Goal: Task Accomplishment & Management: Use online tool/utility

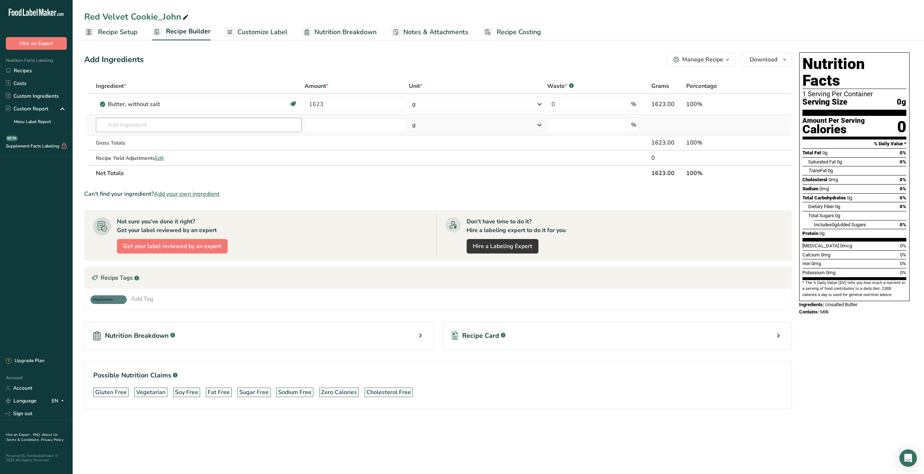
type input "1623"
click at [139, 126] on div "Ingredient * Amount * Unit * Waste * .a-a{fill:#347362;}.b-a{fill:#fff;} Grams …" at bounding box center [438, 129] width 708 height 102
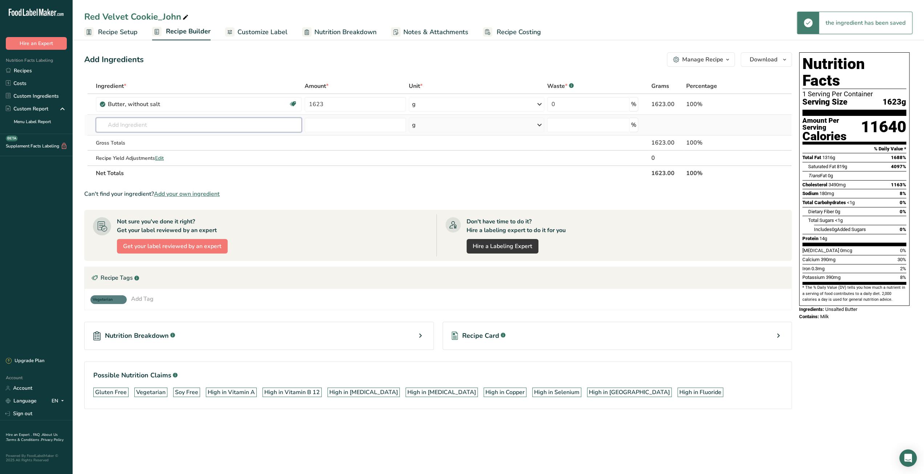
click at [139, 126] on input "text" at bounding box center [199, 125] width 206 height 15
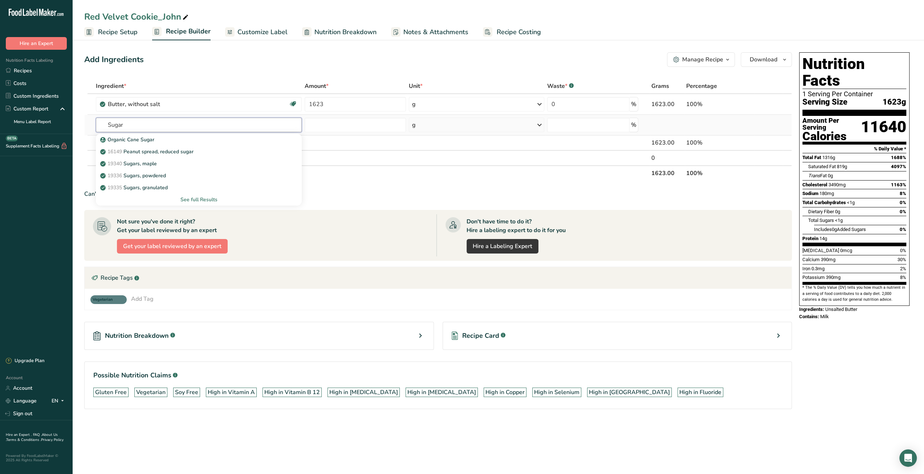
type input "Sugar"
click at [192, 200] on div "See full Results" at bounding box center [199, 200] width 194 height 8
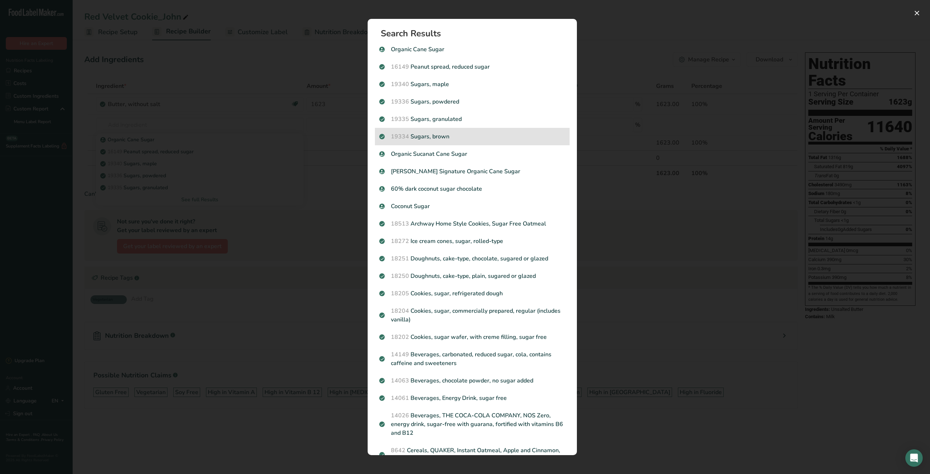
click at [462, 138] on p "19334 Sugars, brown" at bounding box center [472, 136] width 186 height 9
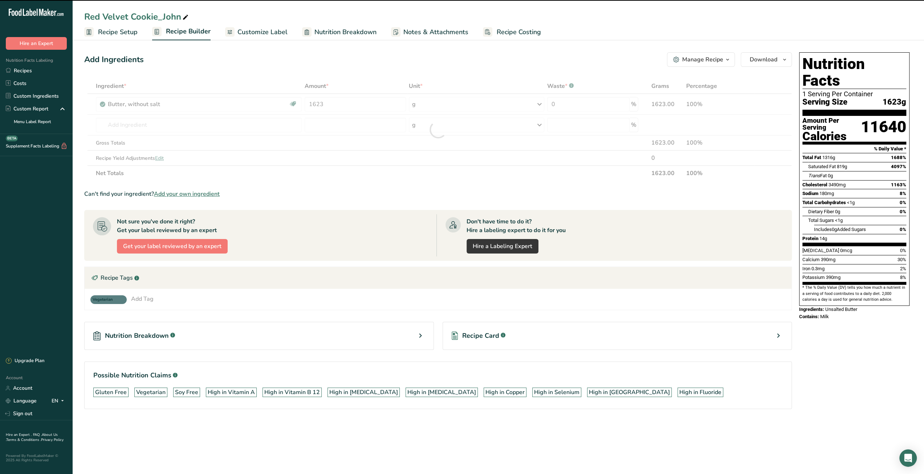
type input "0"
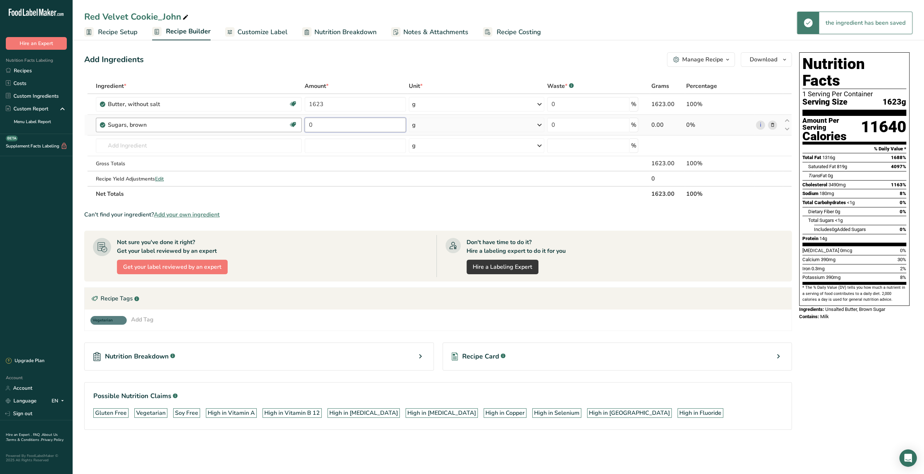
click at [300, 127] on tr "Sugars, brown Dairy free Gluten free Vegan Vegetarian Soy free 0 g Portions 1 t…" at bounding box center [438, 125] width 707 height 21
type input "1430"
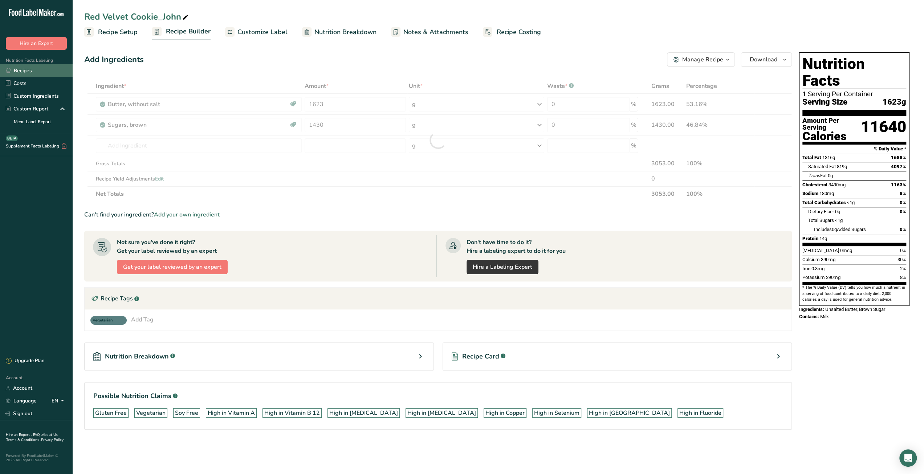
click at [24, 71] on link "Recipes" at bounding box center [36, 70] width 73 height 13
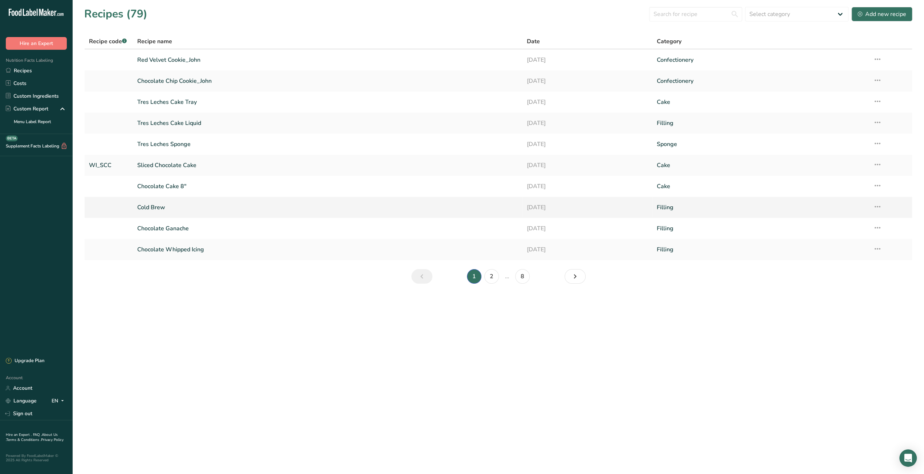
click at [153, 207] on link "Cold Brew" at bounding box center [327, 207] width 381 height 15
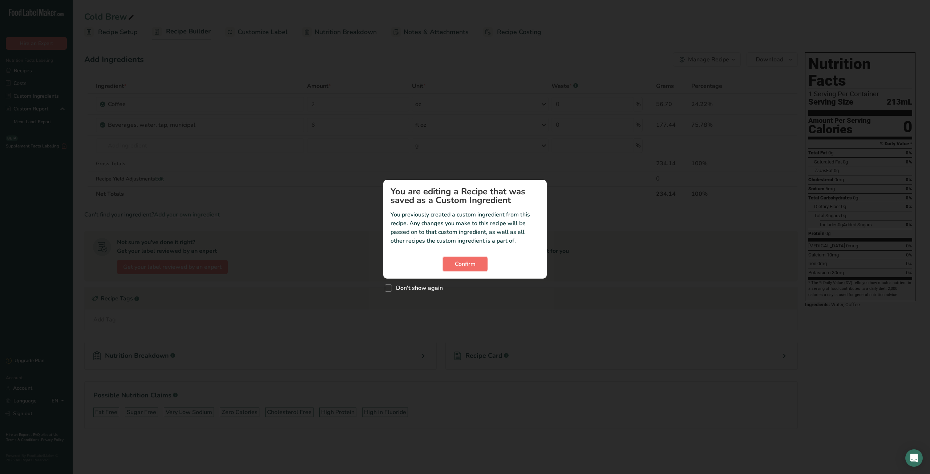
click at [460, 261] on span "Confirm" at bounding box center [465, 264] width 21 height 9
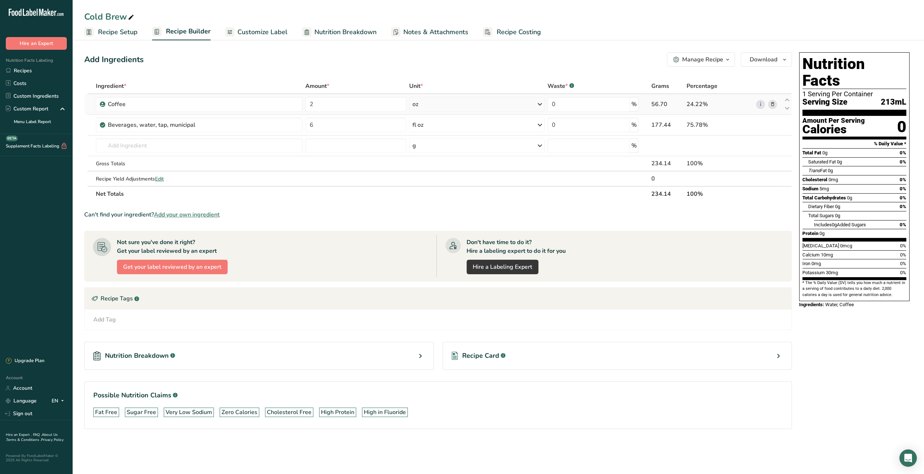
click at [489, 105] on div "oz" at bounding box center [476, 104] width 135 height 15
click at [429, 131] on div "g" at bounding box center [444, 131] width 61 height 11
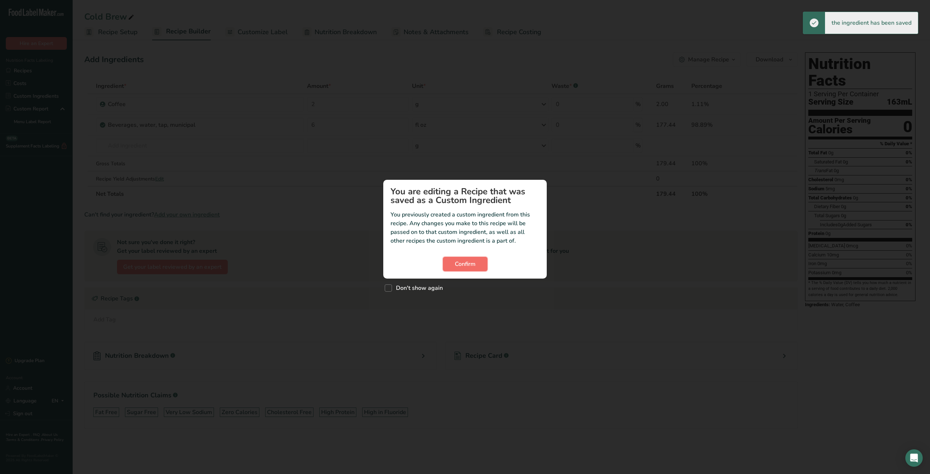
click at [462, 264] on span "Confirm" at bounding box center [465, 264] width 21 height 9
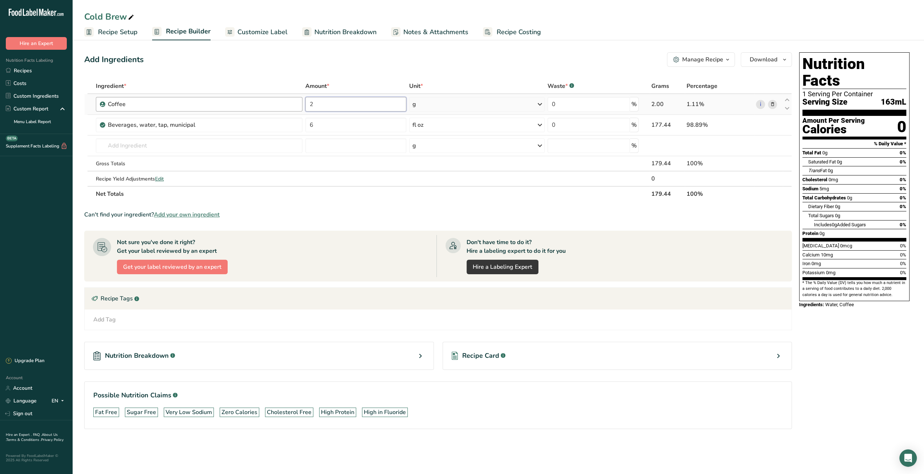
drag, startPoint x: 325, startPoint y: 105, endPoint x: 293, endPoint y: 105, distance: 31.6
click at [293, 105] on tr "Coffee 2 g Weight Units g kg mg See more Volume Units l Volume units require a …" at bounding box center [438, 104] width 707 height 21
type input "300"
click at [421, 126] on div "Ingredient * Amount * Unit * Waste * .a-a{fill:#347362;}.b-a{fill:#fff;} Grams …" at bounding box center [438, 139] width 708 height 123
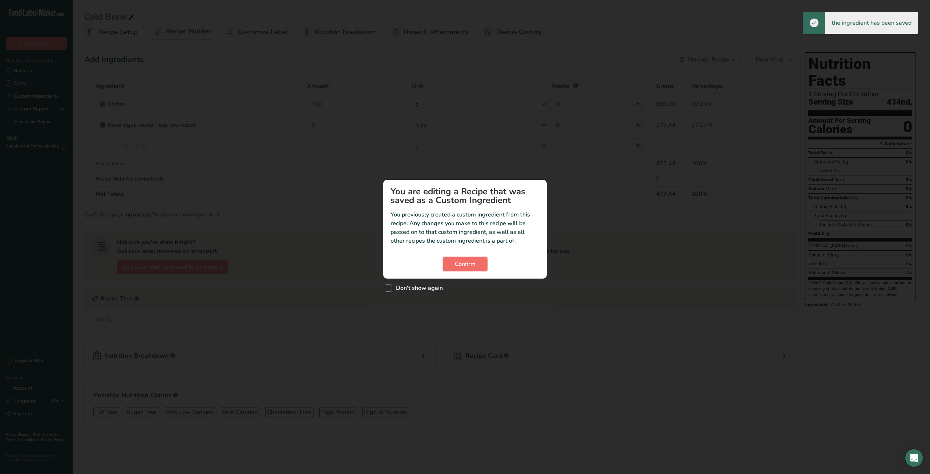
click at [447, 265] on button "Confirm" at bounding box center [465, 264] width 45 height 15
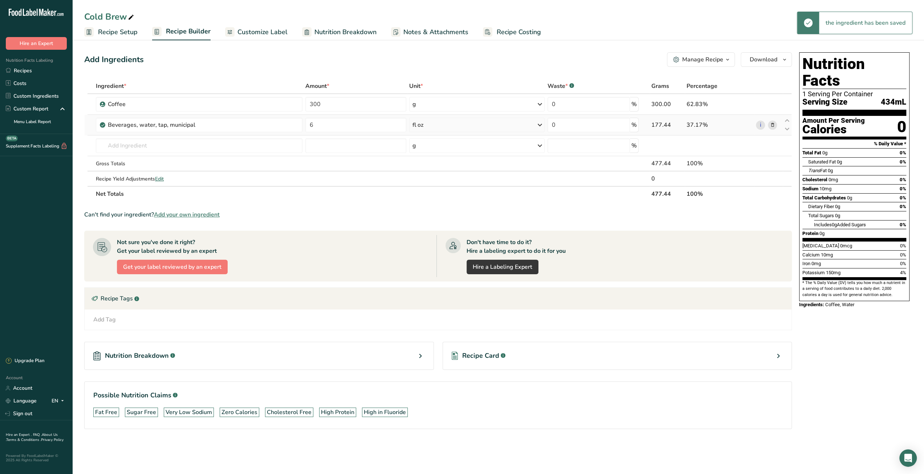
click at [463, 127] on div "fl oz" at bounding box center [476, 125] width 135 height 15
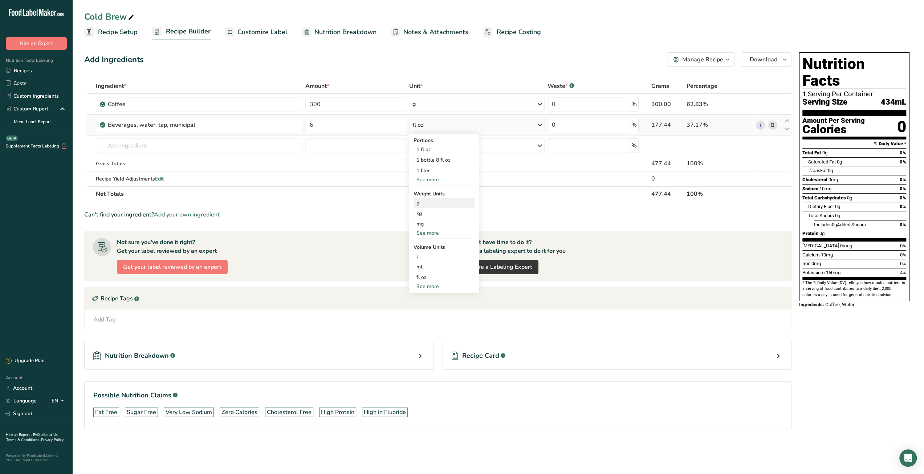
click at [426, 200] on div "g" at bounding box center [444, 203] width 61 height 11
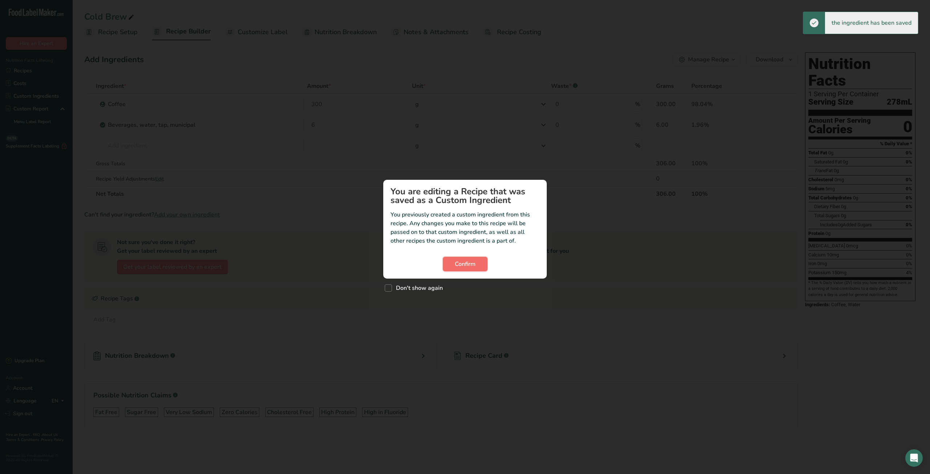
click at [458, 264] on span "Confirm" at bounding box center [465, 264] width 21 height 9
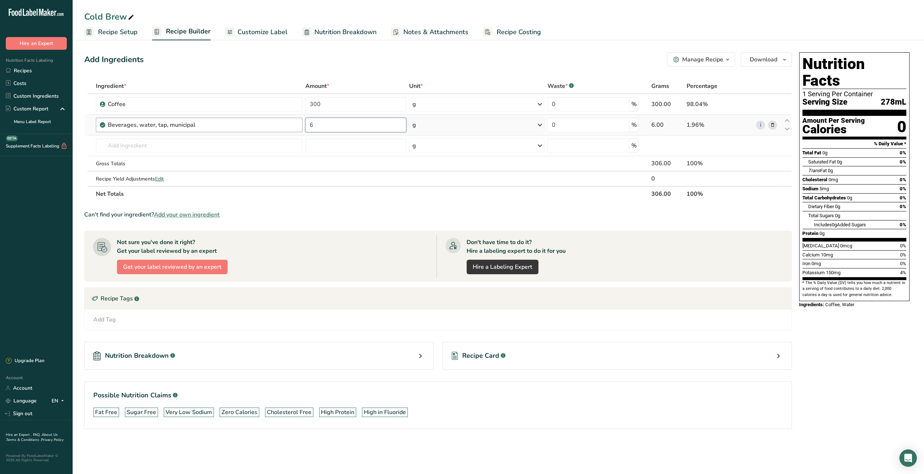
drag, startPoint x: 313, startPoint y: 124, endPoint x: 301, endPoint y: 125, distance: 12.1
click at [301, 125] on tr "Beverages, water, tap, municipal 6 g Portions 1 fl oz 1 bottle 8 fl oz 1 liter …" at bounding box center [438, 125] width 707 height 21
type input "3000"
click at [371, 217] on div "Can't find your ingredient? Add your own ingredient" at bounding box center [438, 214] width 708 height 9
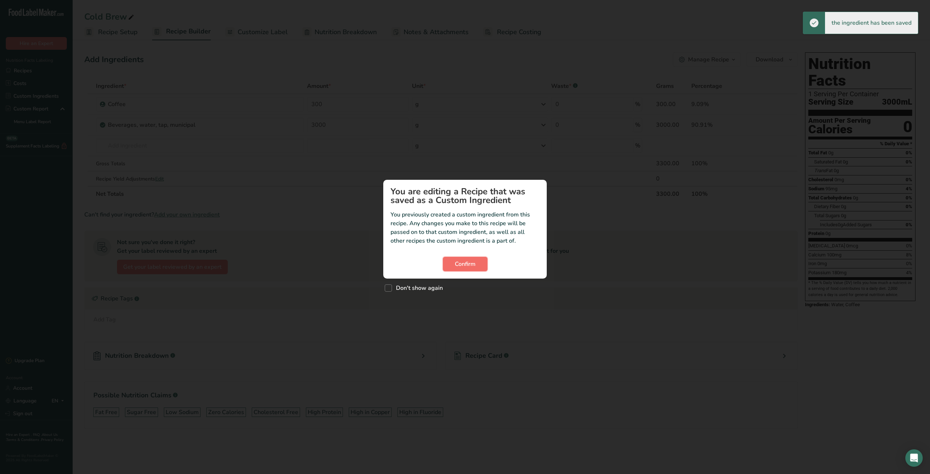
click at [467, 263] on span "Confirm" at bounding box center [465, 264] width 21 height 9
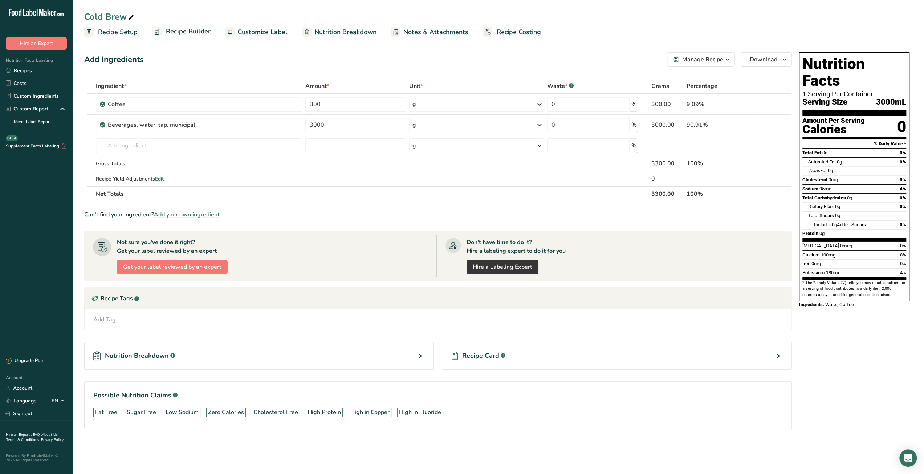
click at [513, 31] on span "Recipe Costing" at bounding box center [519, 32] width 44 height 10
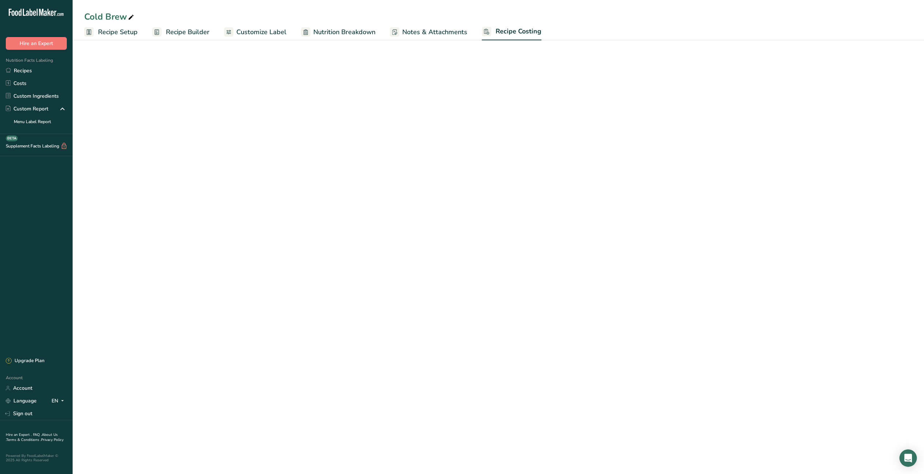
select select "12"
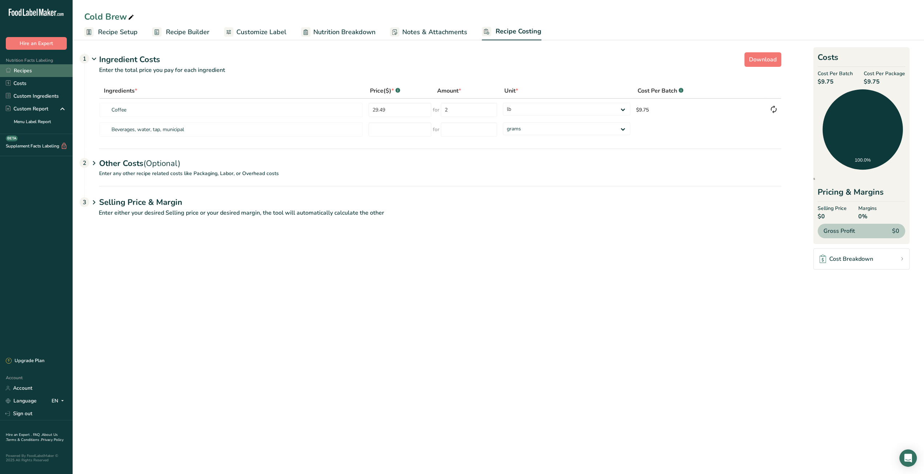
click at [51, 70] on link "Recipes" at bounding box center [36, 70] width 73 height 13
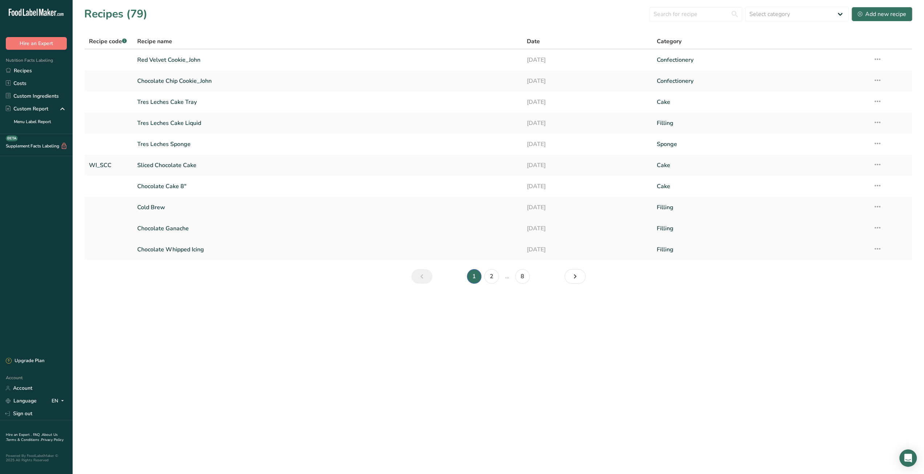
click at [181, 227] on link "Chocolate Ganache" at bounding box center [327, 228] width 381 height 15
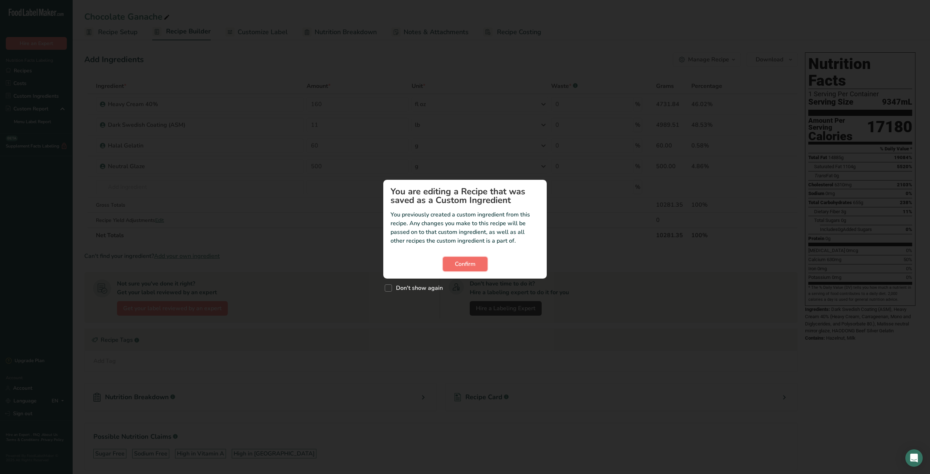
click at [470, 269] on button "Confirm" at bounding box center [465, 264] width 45 height 15
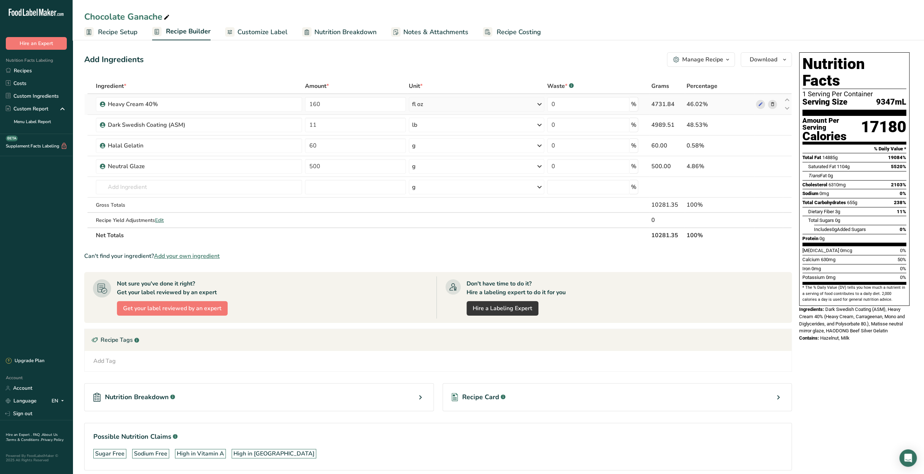
click at [433, 105] on div "fl oz" at bounding box center [476, 104] width 135 height 15
click at [425, 133] on div "g" at bounding box center [443, 131] width 61 height 11
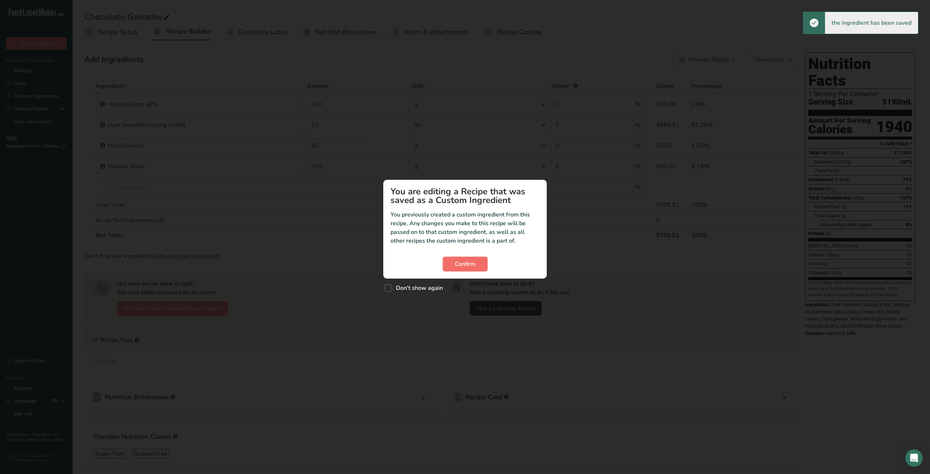
click at [459, 261] on span "Confirm" at bounding box center [465, 264] width 21 height 9
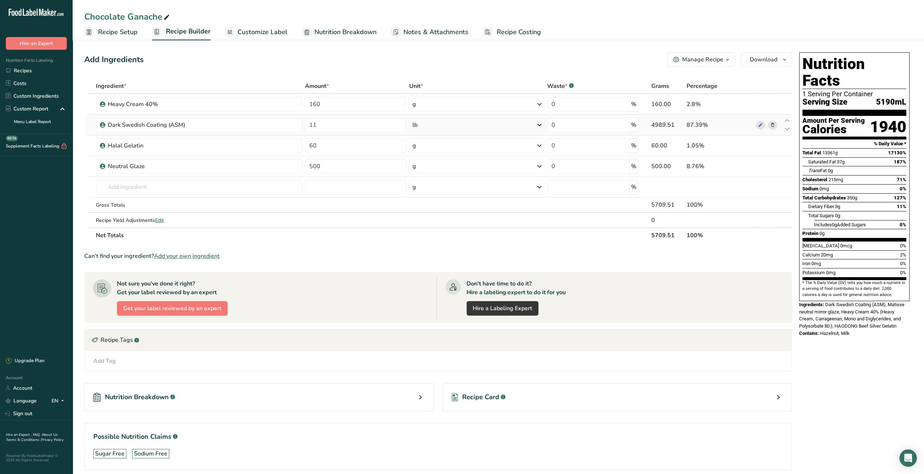
click at [438, 127] on div "lb" at bounding box center [476, 125] width 135 height 15
click at [433, 154] on div "g" at bounding box center [443, 152] width 61 height 11
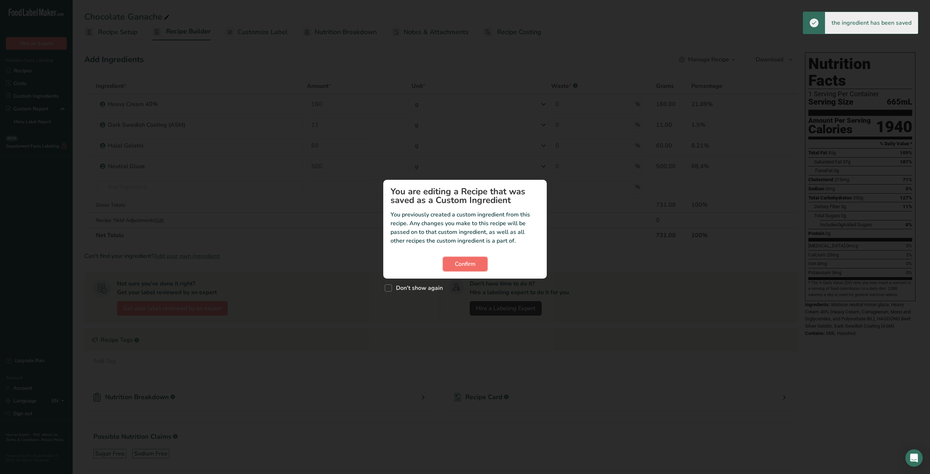
click at [462, 265] on span "Confirm" at bounding box center [465, 264] width 21 height 9
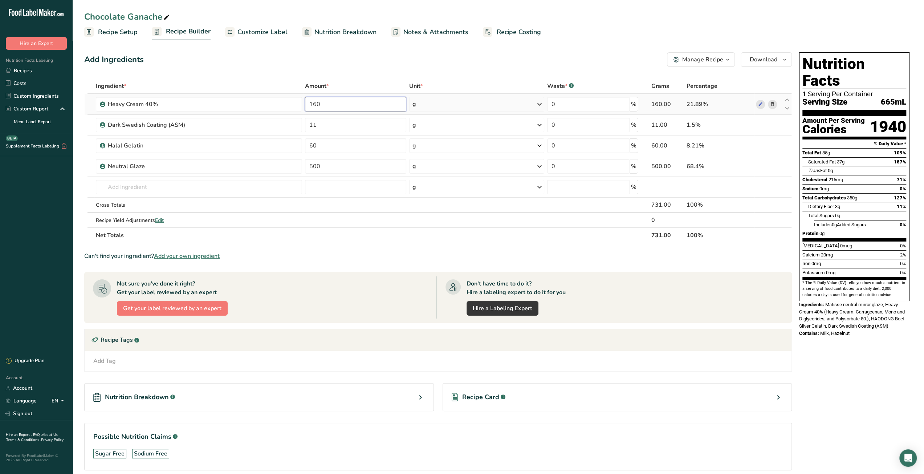
drag, startPoint x: 309, startPoint y: 105, endPoint x: 342, endPoint y: 104, distance: 32.7
click at [342, 104] on input "160" at bounding box center [355, 104] width 101 height 15
type input "4500"
click at [336, 128] on div "Ingredient * Amount * Unit * Waste * .a-a{fill:#347362;}.b-a{fill:#fff;} Grams …" at bounding box center [438, 160] width 708 height 164
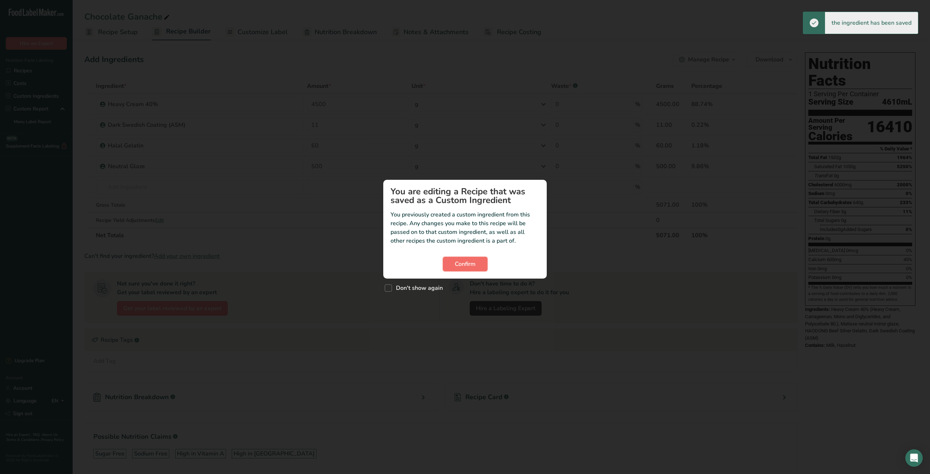
click at [455, 261] on span "Confirm" at bounding box center [465, 264] width 21 height 9
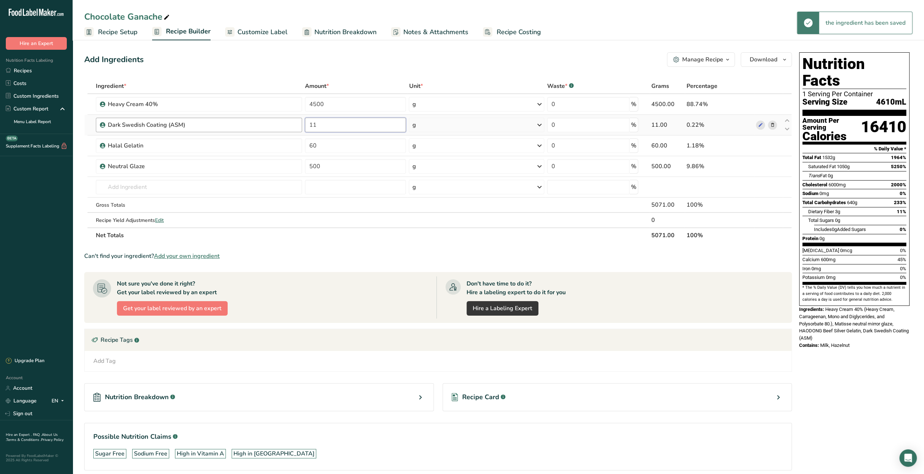
drag, startPoint x: 321, startPoint y: 126, endPoint x: 299, endPoint y: 126, distance: 21.8
click at [299, 126] on tr "Dark Swedish Coating (ASM) 11 g Weight Units g kg mg See more Volume Units l mL…" at bounding box center [438, 125] width 707 height 21
type input "5000"
click at [357, 57] on div "Add Ingredients Manage Recipe Delete Recipe Duplicate Recipe Scale Recipe Save …" at bounding box center [438, 59] width 708 height 15
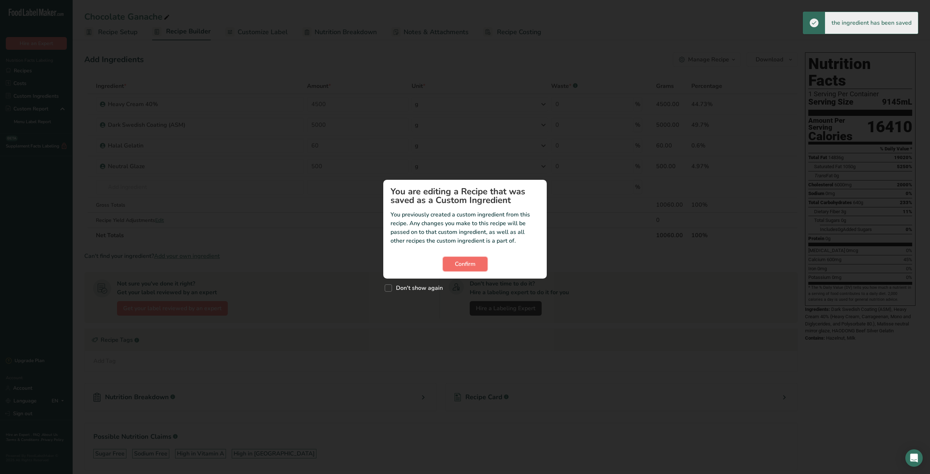
click at [462, 265] on span "Confirm" at bounding box center [465, 264] width 21 height 9
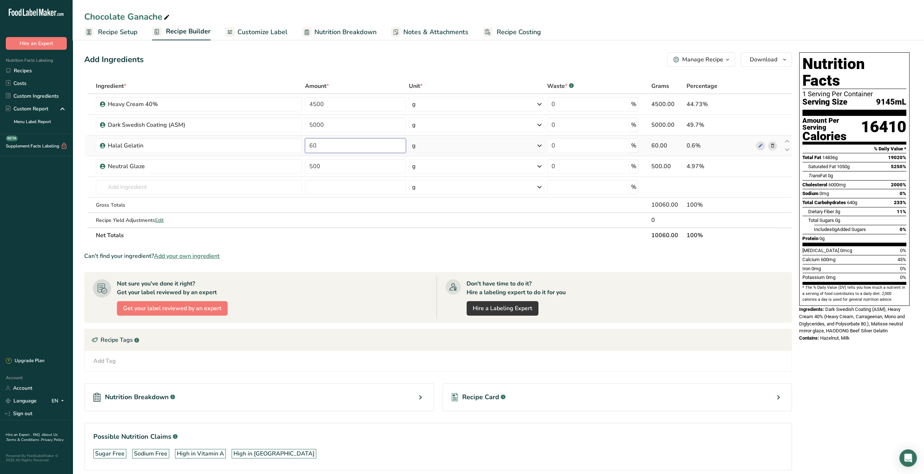
click at [309, 149] on input "60" at bounding box center [355, 145] width 101 height 15
type input "50"
click at [360, 68] on div "Add Ingredients Manage Recipe Delete Recipe Duplicate Recipe Scale Recipe Save …" at bounding box center [440, 271] width 712 height 444
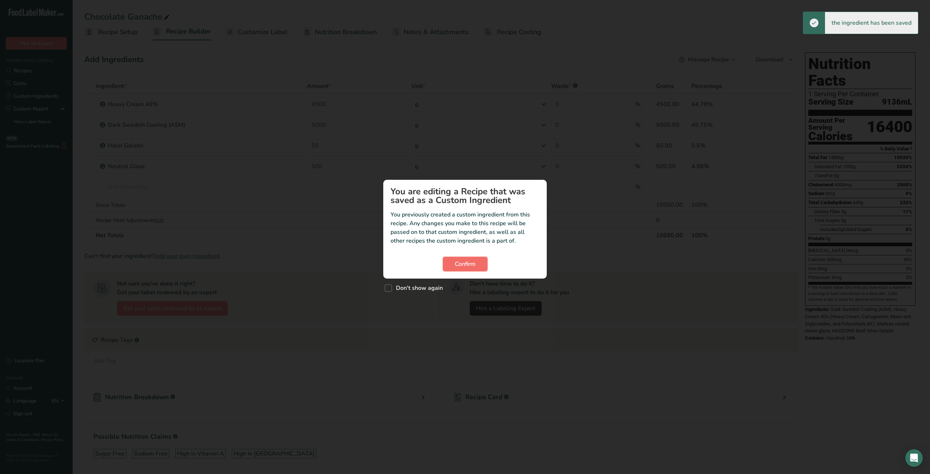
click at [455, 263] on span "Confirm" at bounding box center [465, 264] width 21 height 9
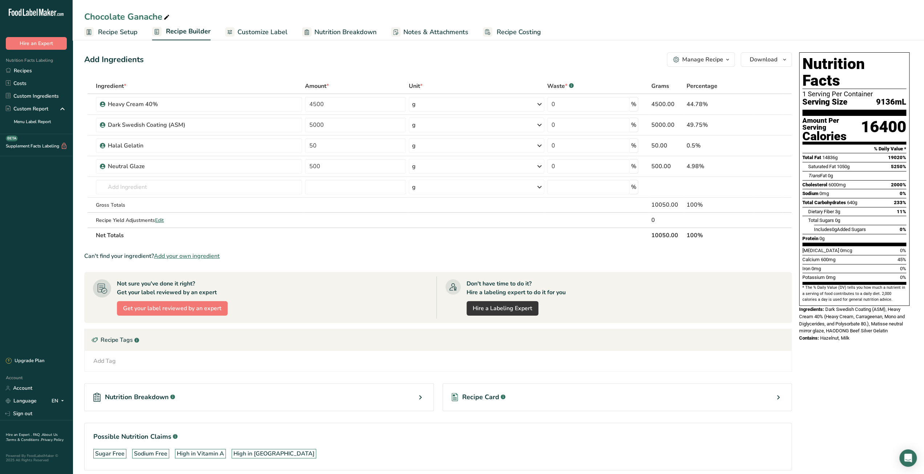
click at [509, 32] on span "Recipe Costing" at bounding box center [519, 32] width 44 height 10
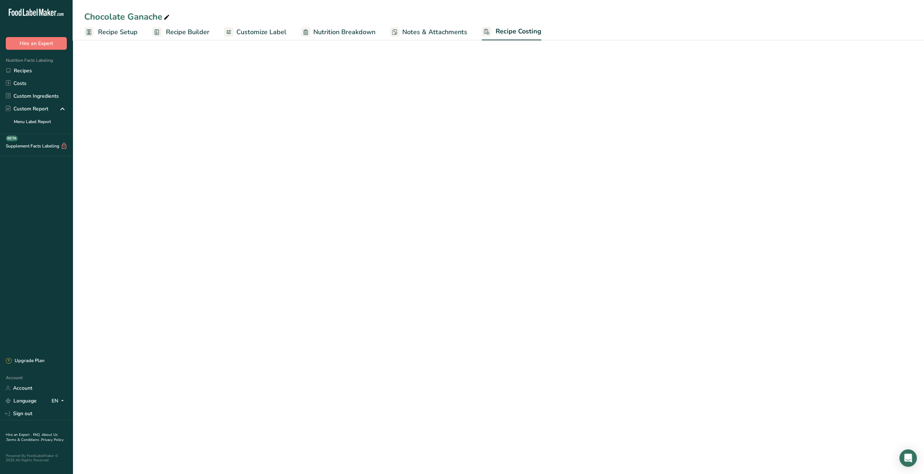
select select "5"
select select "12"
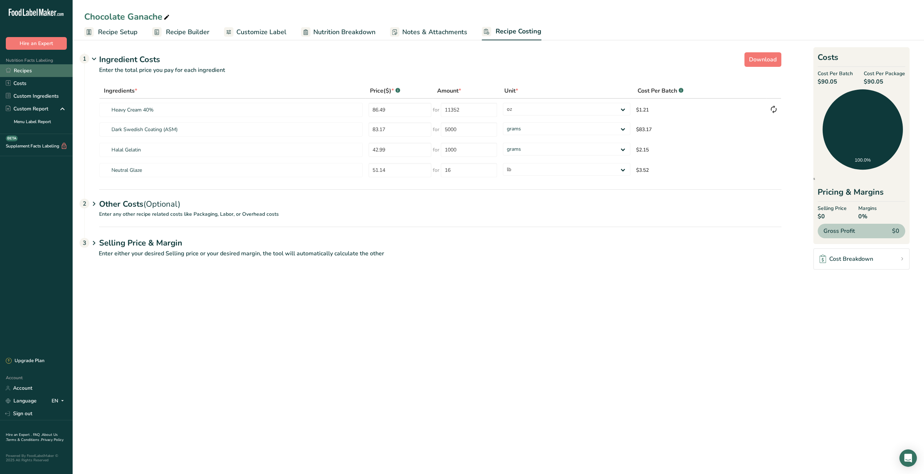
click at [47, 73] on link "Recipes" at bounding box center [36, 70] width 73 height 13
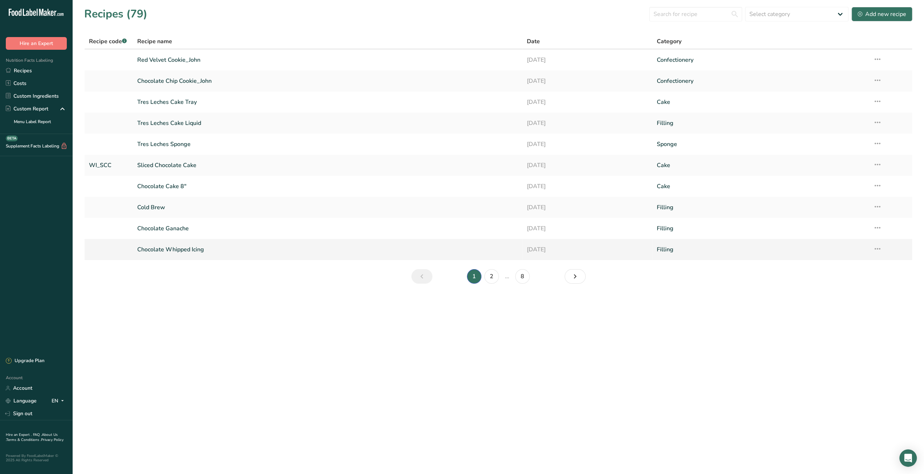
click at [184, 250] on link "Chocolate Whipped Icing" at bounding box center [327, 249] width 381 height 15
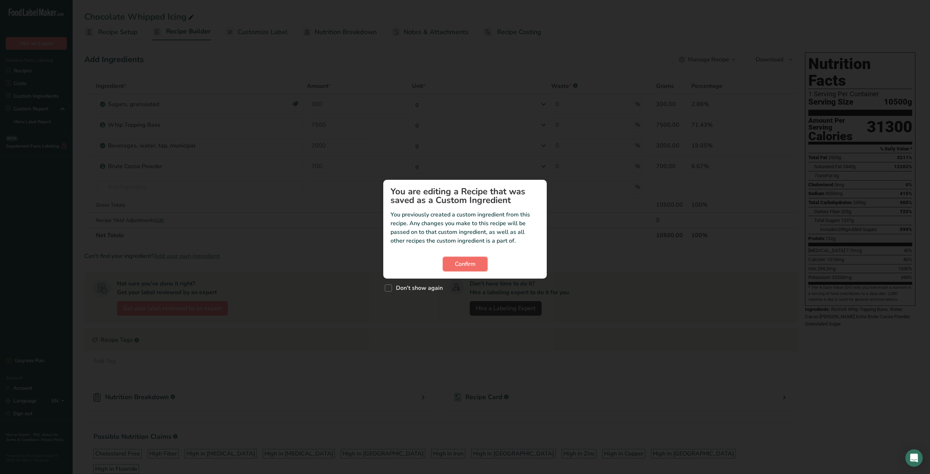
click at [452, 263] on button "Confirm" at bounding box center [465, 264] width 45 height 15
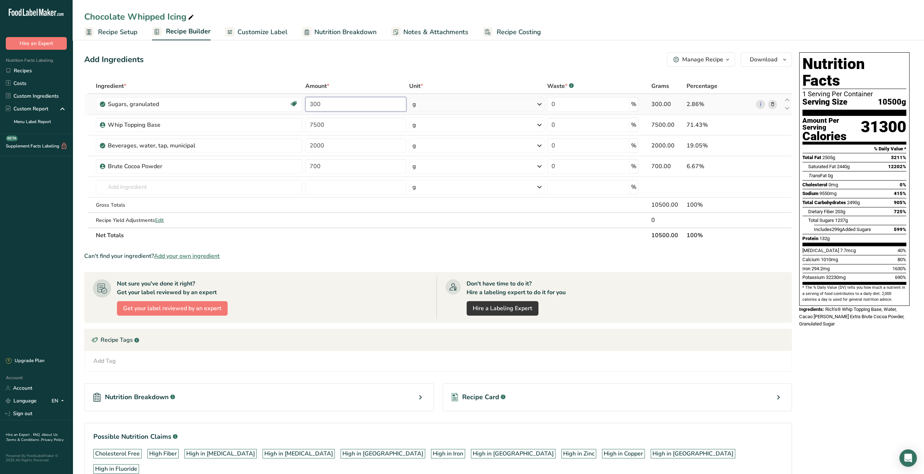
drag, startPoint x: 307, startPoint y: 102, endPoint x: 311, endPoint y: 102, distance: 4.0
click at [311, 102] on input "300" at bounding box center [355, 104] width 101 height 15
type input "200"
click at [326, 65] on div "Add Ingredients Manage Recipe Delete Recipe Duplicate Recipe Scale Recipe Save …" at bounding box center [438, 59] width 708 height 15
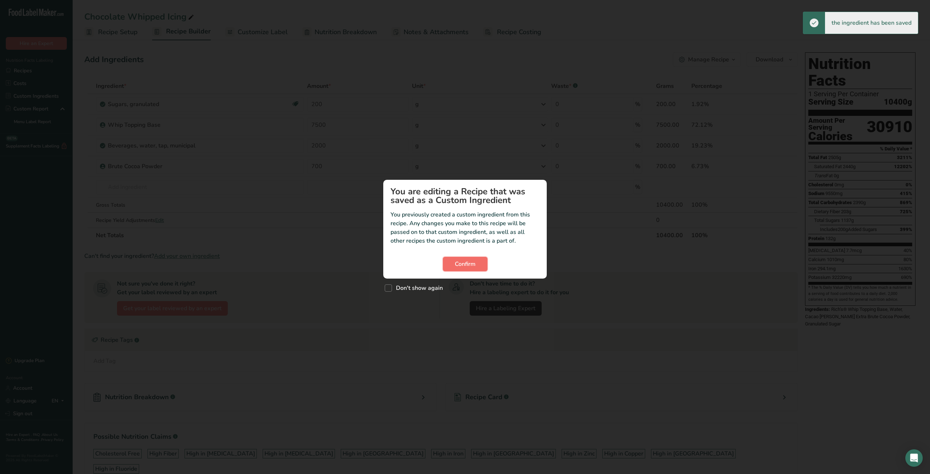
click at [463, 267] on span "Confirm" at bounding box center [465, 264] width 21 height 9
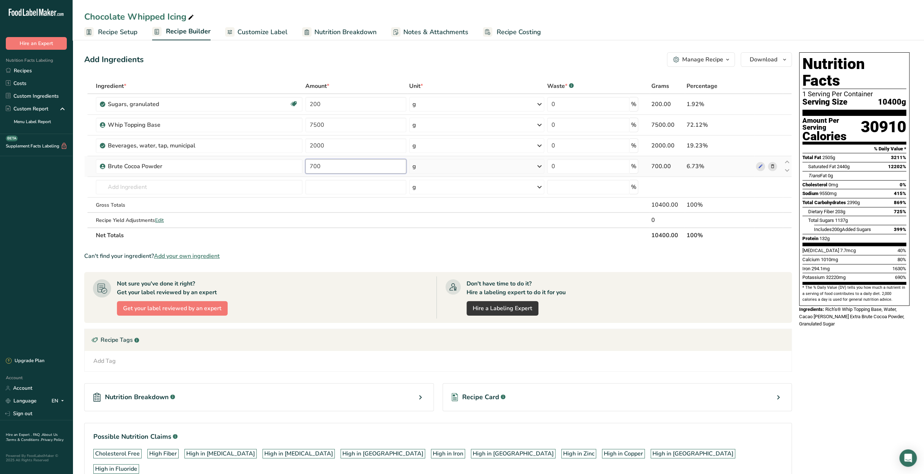
click at [312, 167] on input "700" at bounding box center [355, 166] width 101 height 15
type input "600"
click at [348, 249] on section "Ingredient * Amount * Unit * Waste * .a-a{fill:#347362;}.b-a{fill:#fff;} Grams …" at bounding box center [438, 287] width 708 height 419
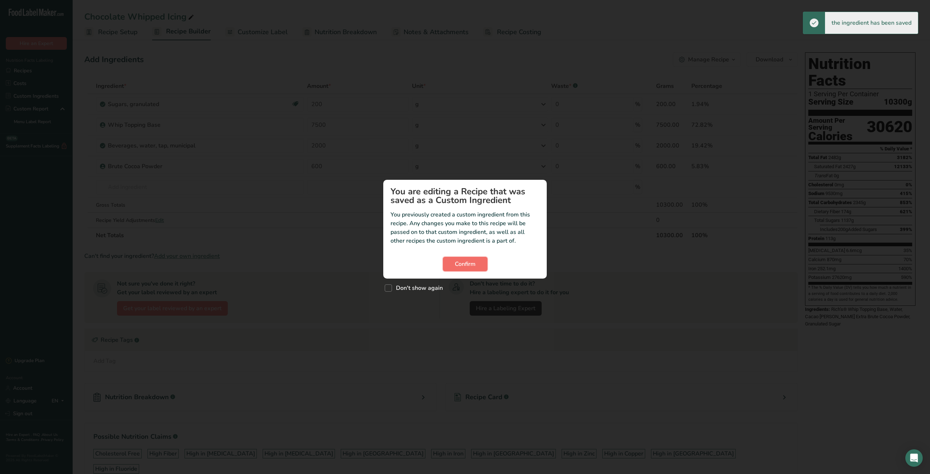
click at [456, 262] on span "Confirm" at bounding box center [465, 264] width 21 height 9
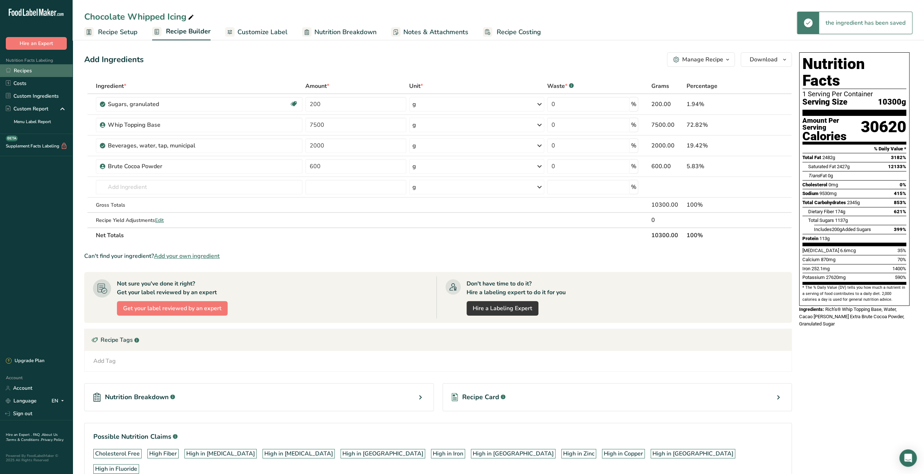
click at [23, 73] on link "Recipes" at bounding box center [36, 70] width 73 height 13
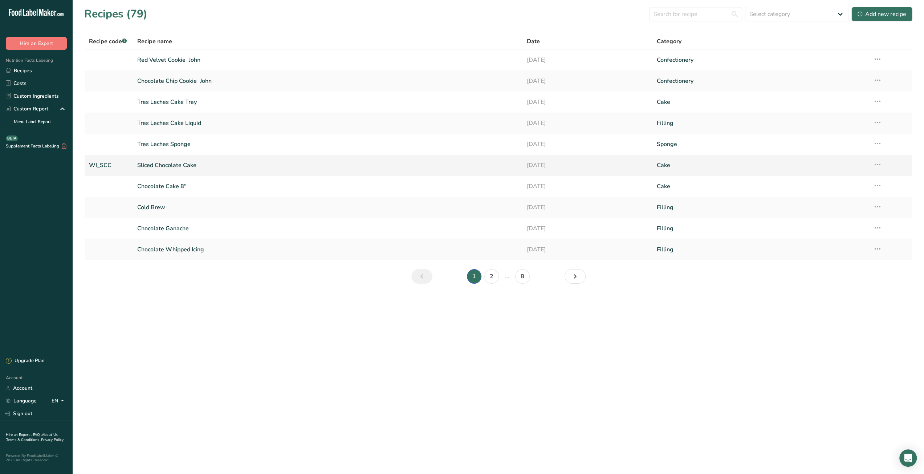
click at [184, 164] on link "Sliced Chocolate Cake" at bounding box center [327, 165] width 381 height 15
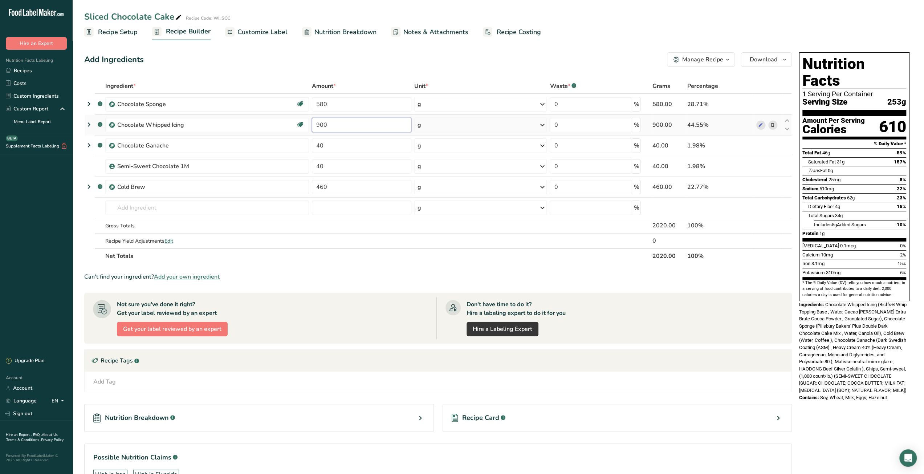
drag, startPoint x: 331, startPoint y: 127, endPoint x: 310, endPoint y: 128, distance: 21.1
click at [310, 128] on td "900" at bounding box center [361, 125] width 102 height 21
type input "530"
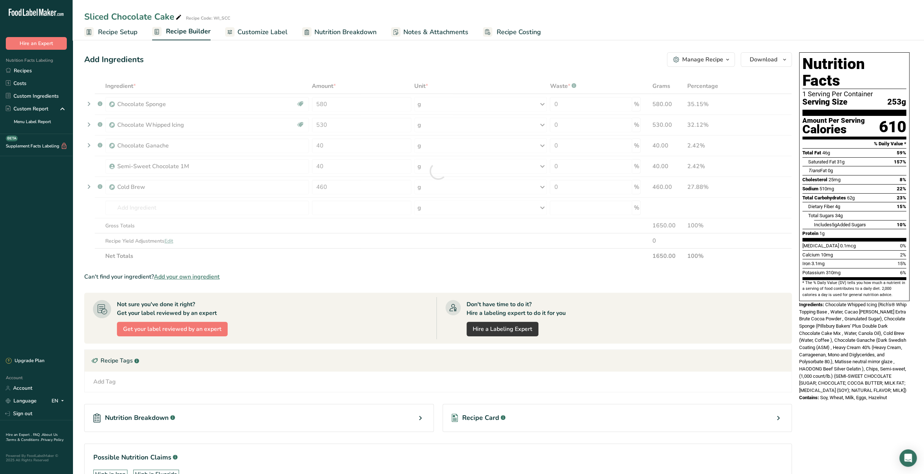
click at [344, 71] on div "Add Ingredients Manage Recipe Delete Recipe Duplicate Recipe Scale Recipe Save …" at bounding box center [440, 281] width 712 height 465
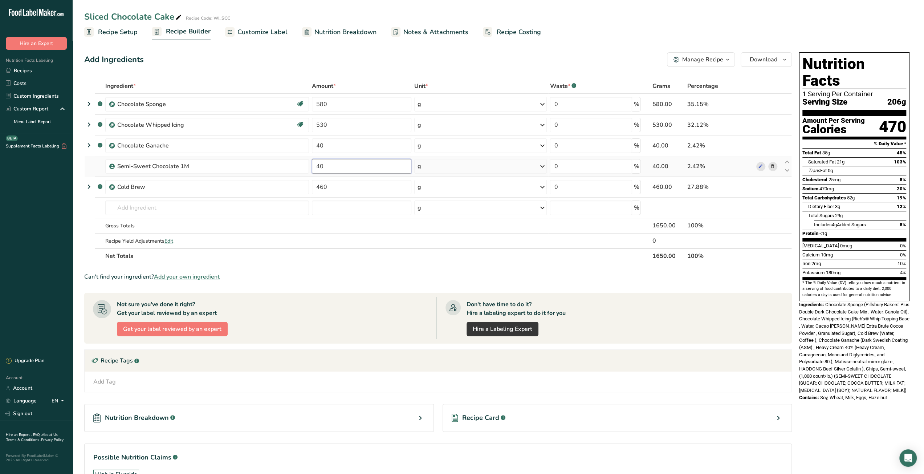
drag, startPoint x: 321, startPoint y: 168, endPoint x: 317, endPoint y: 168, distance: 4.0
click at [317, 168] on input "40" at bounding box center [361, 166] width 99 height 15
drag, startPoint x: 327, startPoint y: 167, endPoint x: 316, endPoint y: 167, distance: 11.3
click at [316, 167] on input "40" at bounding box center [361, 166] width 99 height 15
type input "30"
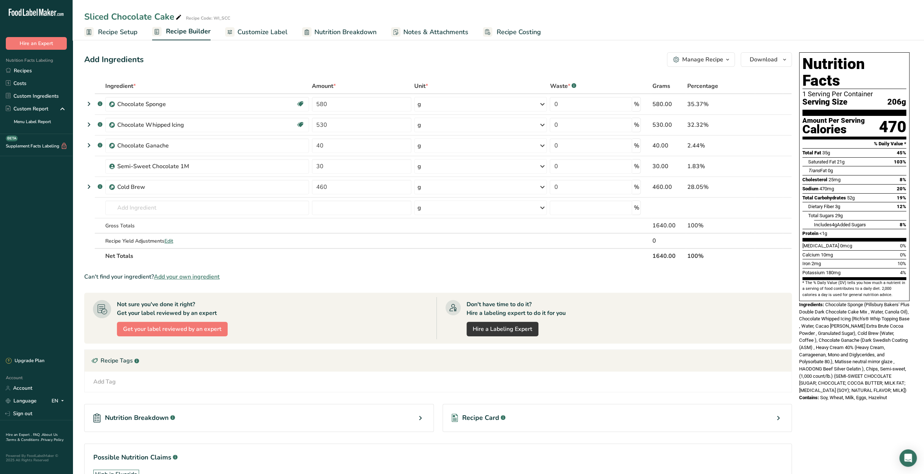
click at [366, 73] on div "Add Ingredients Manage Recipe Delete Recipe Duplicate Recipe Scale Recipe Save …" at bounding box center [440, 281] width 712 height 465
click at [293, 188] on tr ".a-a{fill:#347362;}.b-a{fill:#fff;} Cold Brew 460 g Weight Units g kg mg See mo…" at bounding box center [438, 187] width 707 height 21
type input "105"
click at [363, 78] on div "Ingredient * Amount * Unit * Waste * .a-a{fill:#347362;}.b-a{fill:#fff;} Grams …" at bounding box center [438, 170] width 708 height 185
click at [369, 71] on div "Add Ingredients Manage Recipe Delete Recipe Duplicate Recipe Scale Recipe Save …" at bounding box center [440, 281] width 712 height 465
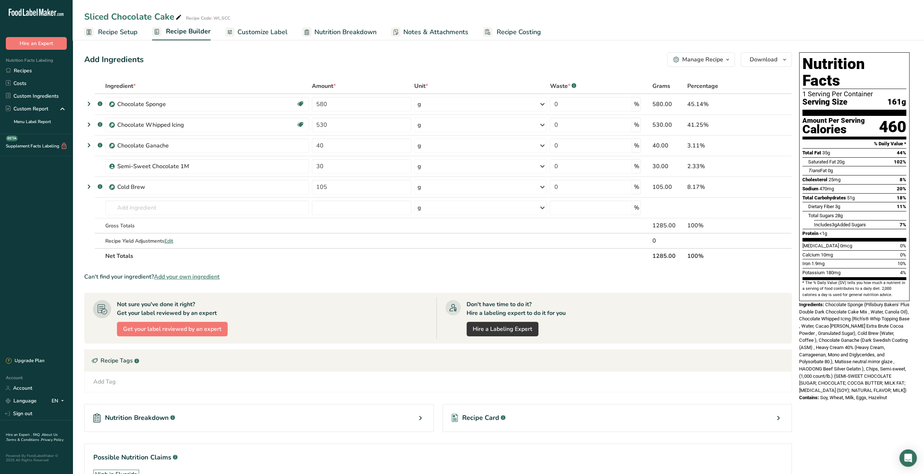
click at [516, 29] on span "Recipe Costing" at bounding box center [519, 32] width 44 height 10
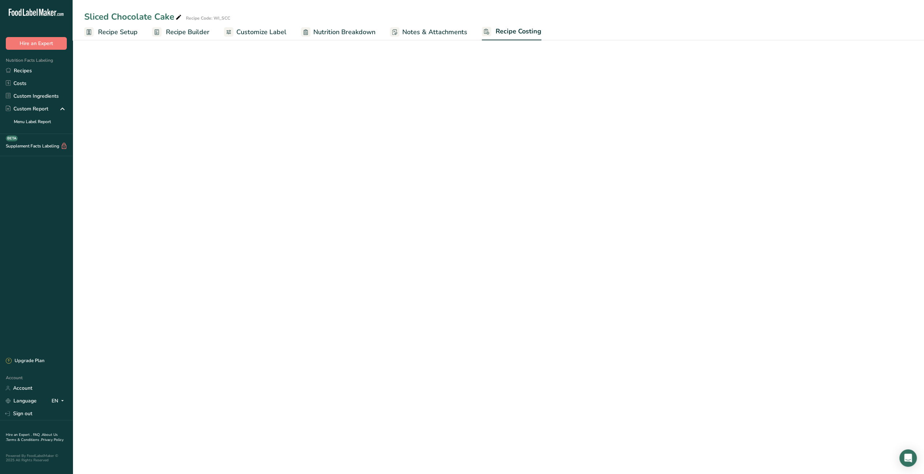
select select "12"
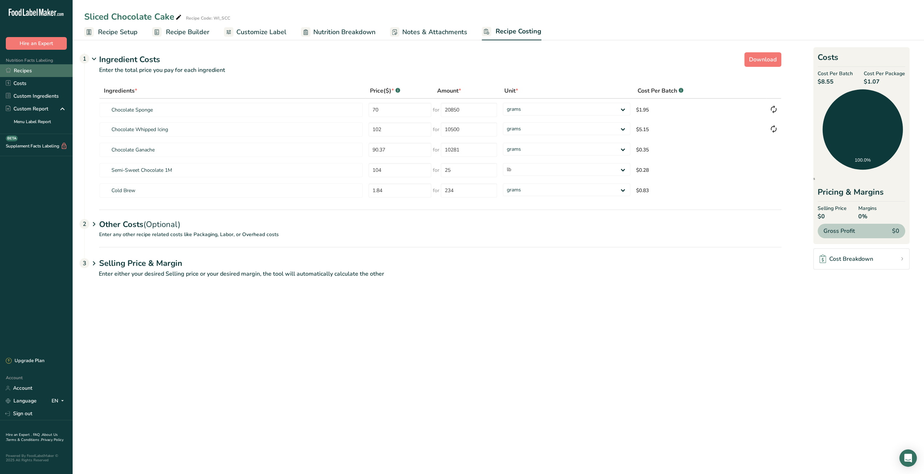
click at [32, 68] on link "Recipes" at bounding box center [36, 70] width 73 height 13
